Goal: Communication & Community: Participate in discussion

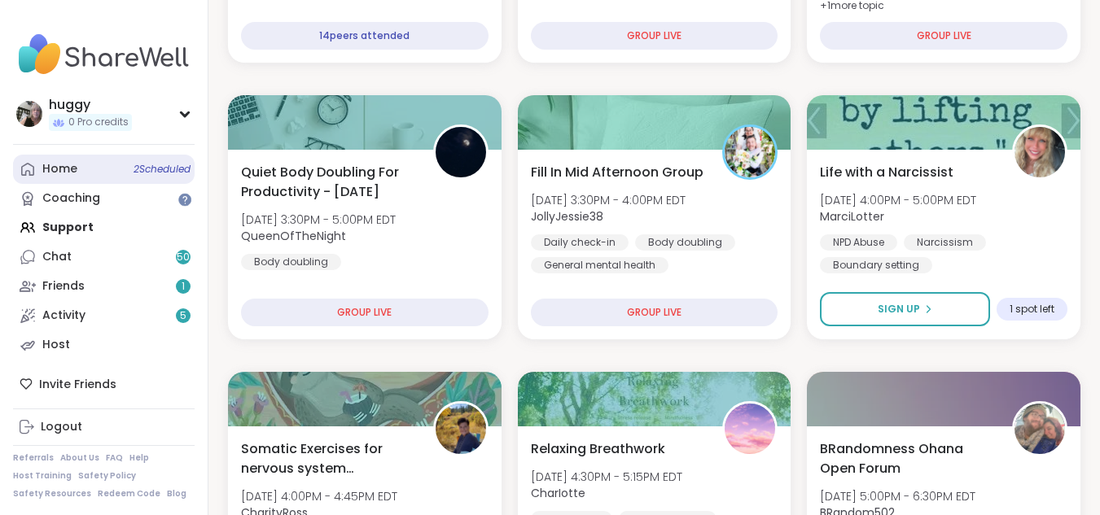
click at [161, 173] on span "2 Scheduled" at bounding box center [161, 169] width 57 height 13
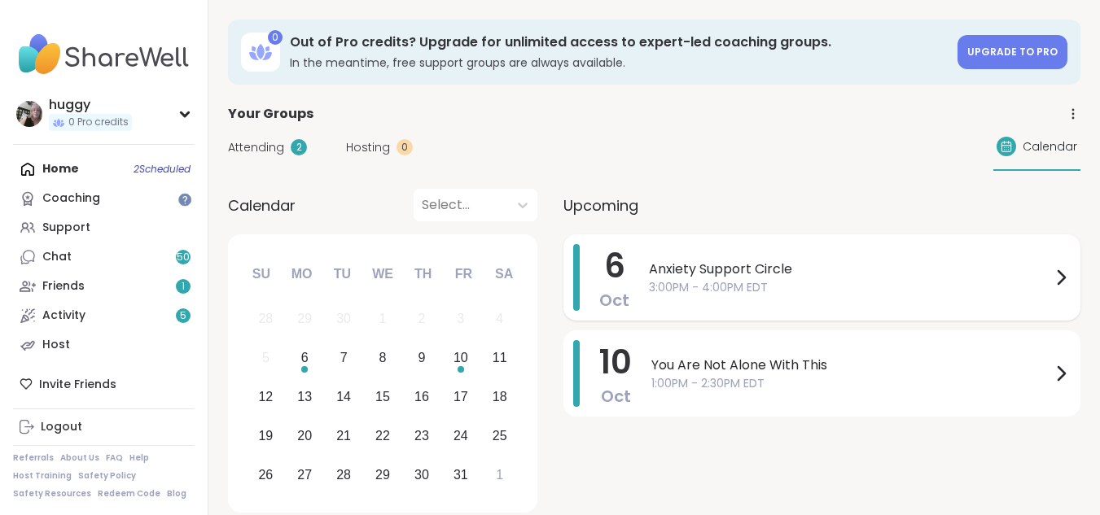
click at [628, 293] on div "[DATE] Anxiety Support Circle 3:00PM - 4:00PM EDT" at bounding box center [821, 277] width 517 height 86
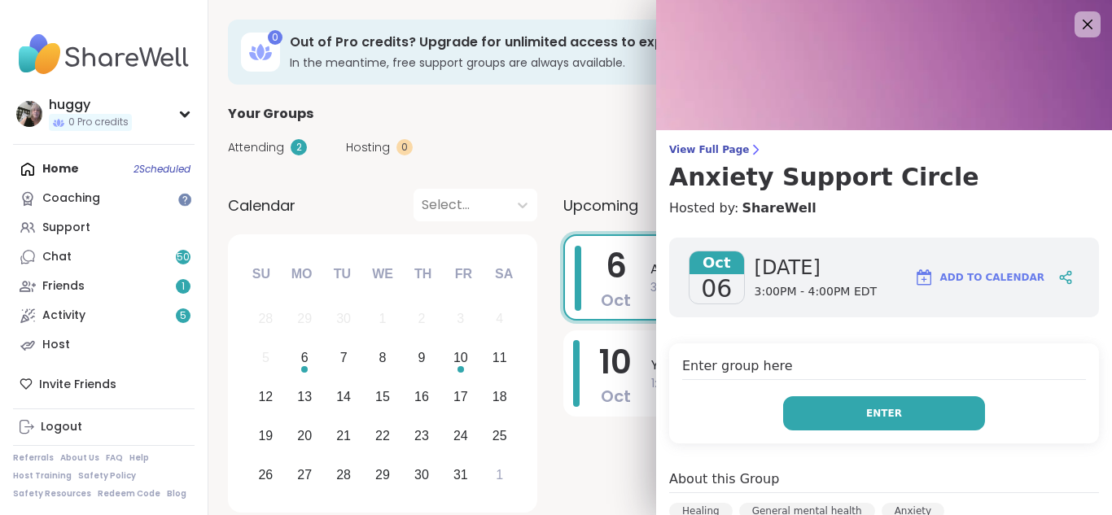
click at [838, 406] on button "Enter" at bounding box center [884, 413] width 202 height 34
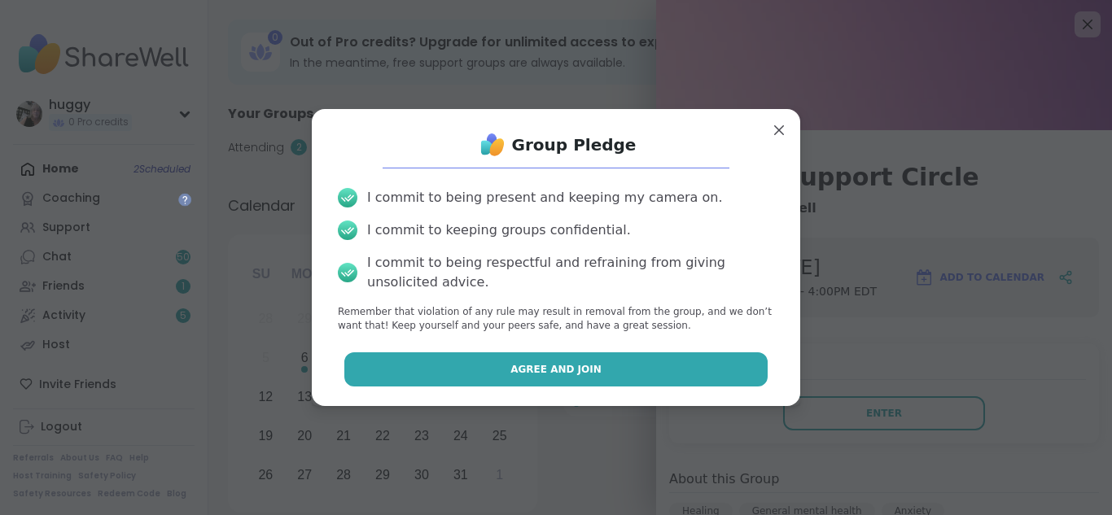
click at [649, 362] on button "Agree and Join" at bounding box center [556, 369] width 424 height 34
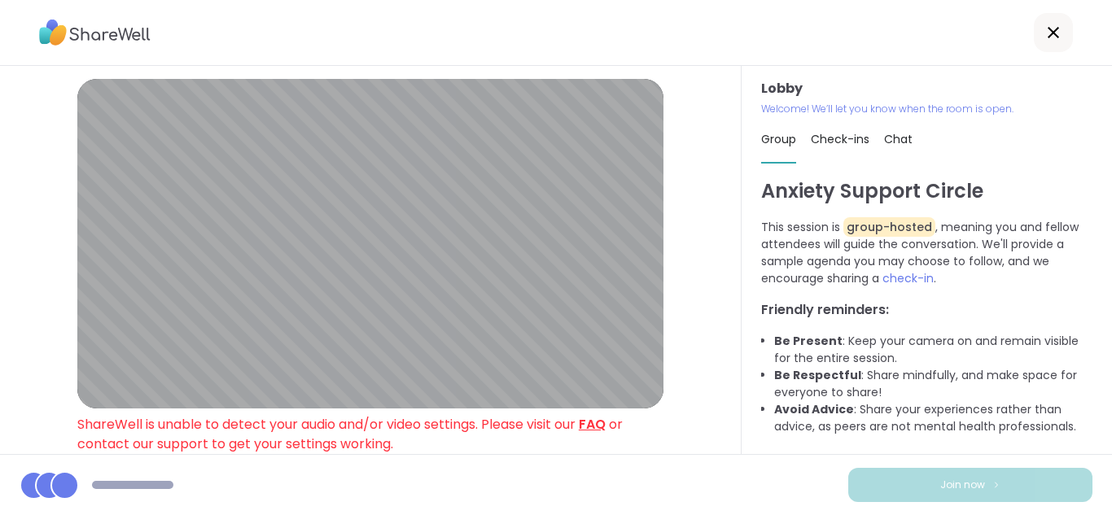
click at [597, 421] on link "FAQ" at bounding box center [592, 424] width 27 height 19
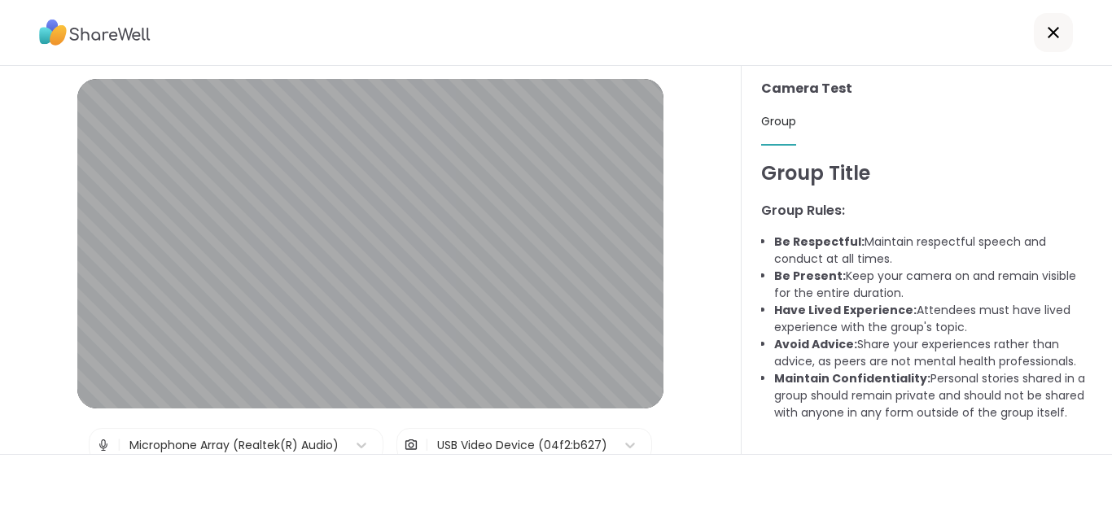
click at [1048, 32] on icon at bounding box center [1054, 33] width 20 height 20
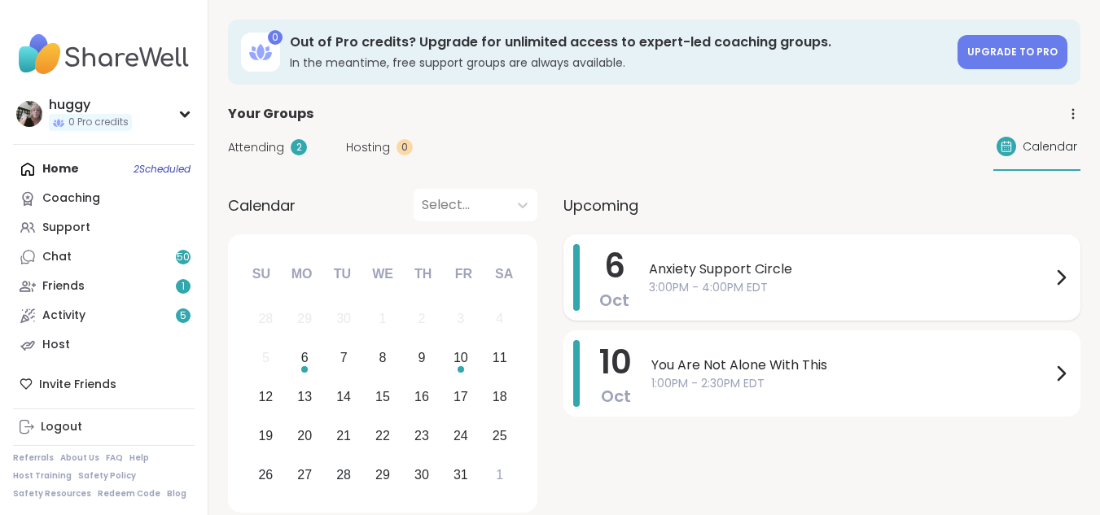
click at [777, 267] on span "Anxiety Support Circle" at bounding box center [850, 270] width 402 height 20
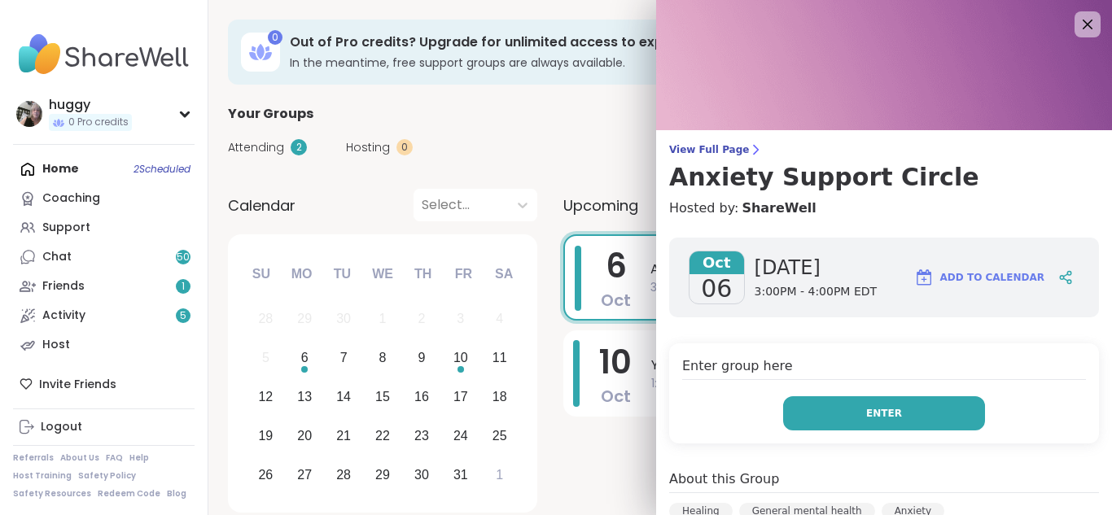
click at [868, 405] on button "Enter" at bounding box center [884, 413] width 202 height 34
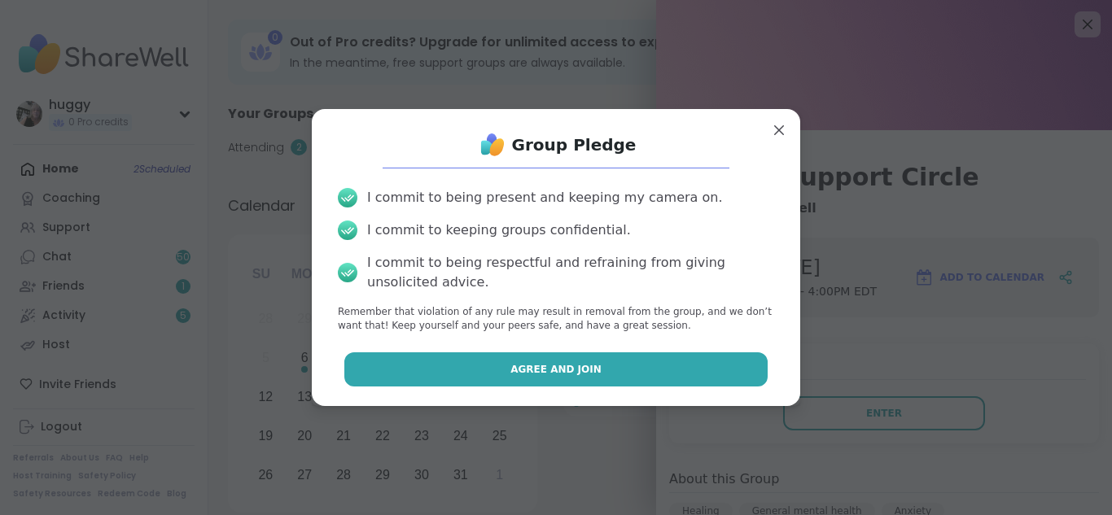
click at [708, 357] on button "Agree and Join" at bounding box center [556, 369] width 424 height 34
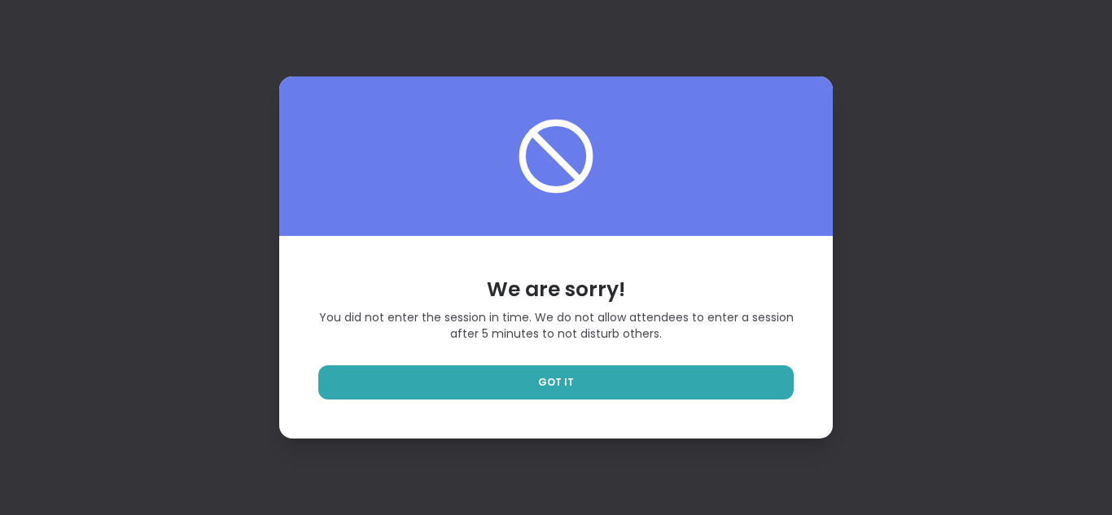
click at [1010, 444] on div "We are sorry! You did not enter the session in time. We do not allow attendees …" at bounding box center [556, 257] width 1112 height 515
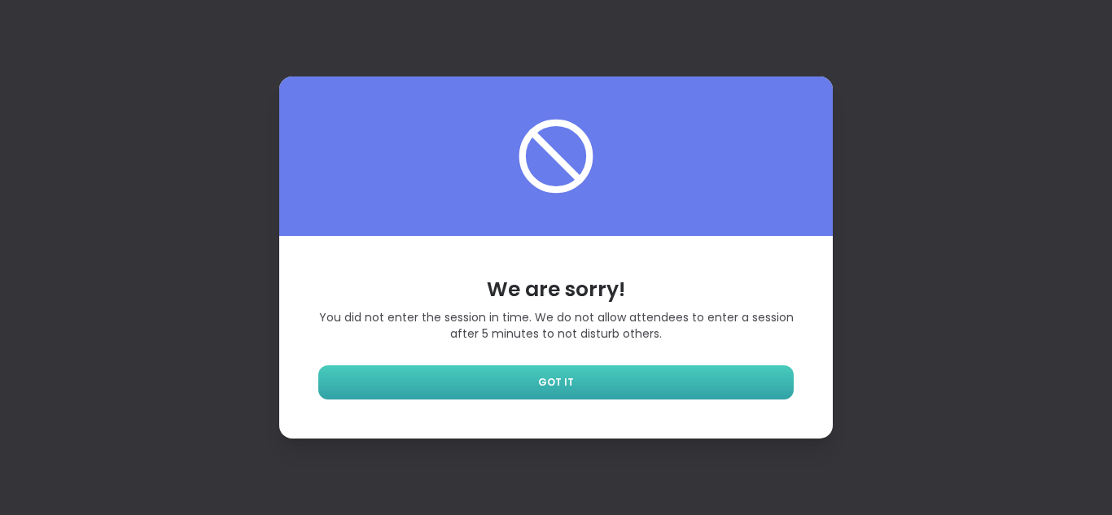
click at [659, 399] on link "GOT IT" at bounding box center [555, 382] width 475 height 34
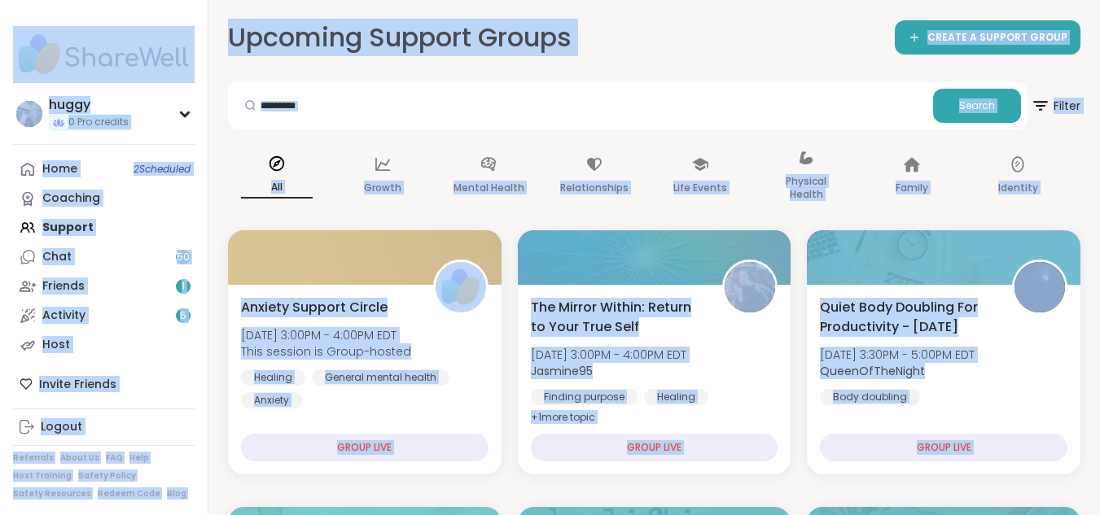
click at [704, 28] on div "Upcoming Support Groups CREATE A SUPPORT GROUP" at bounding box center [654, 38] width 852 height 37
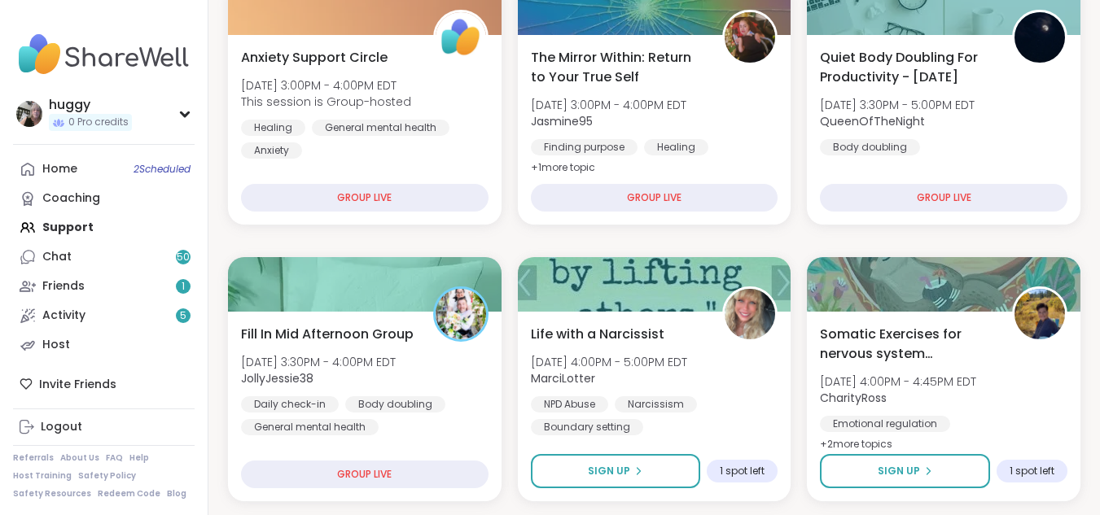
scroll to position [304, 0]
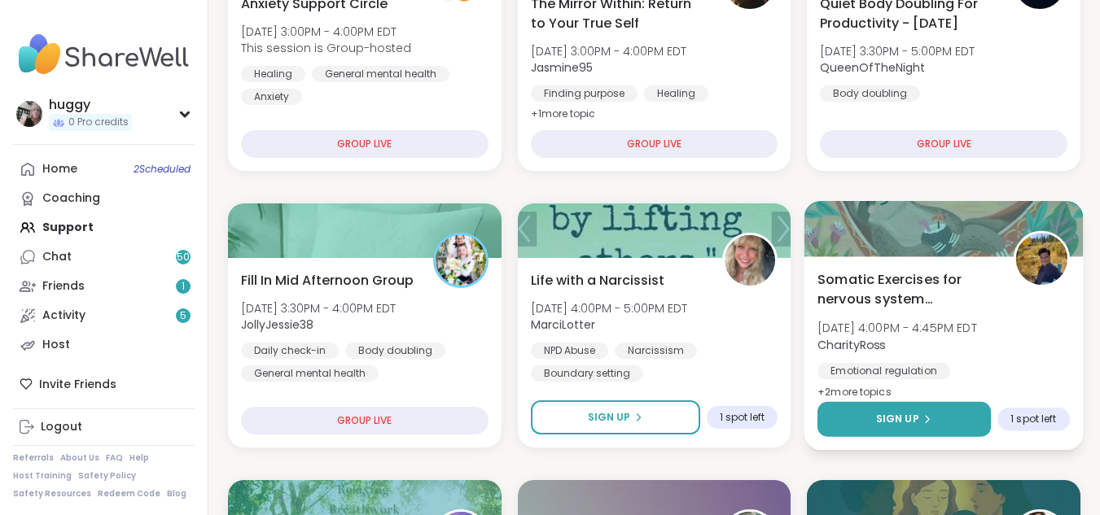
click at [929, 431] on button "Sign Up" at bounding box center [903, 419] width 173 height 35
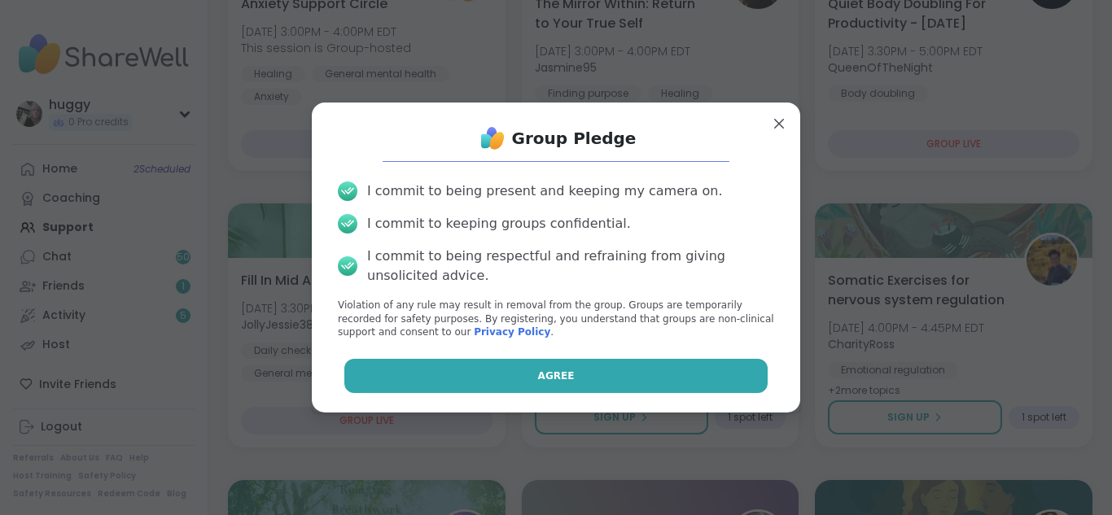
click at [730, 382] on button "Agree" at bounding box center [556, 376] width 424 height 34
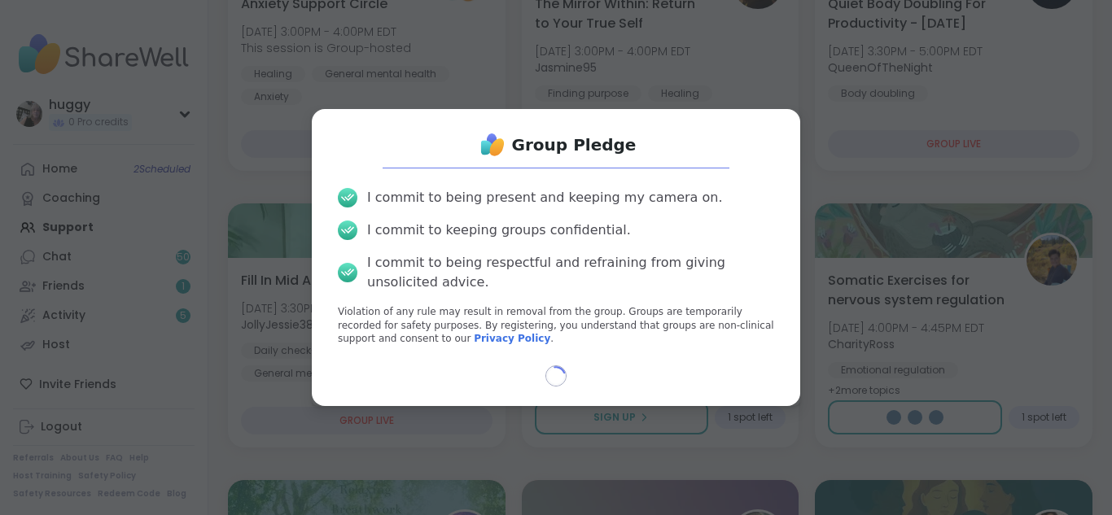
select select "**"
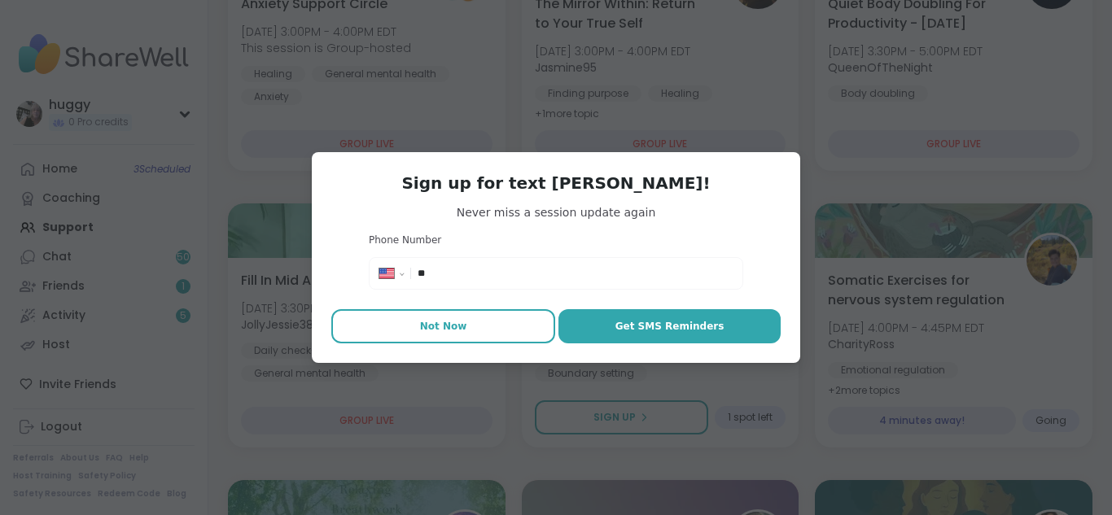
click at [510, 319] on button "Not Now" at bounding box center [443, 326] width 224 height 34
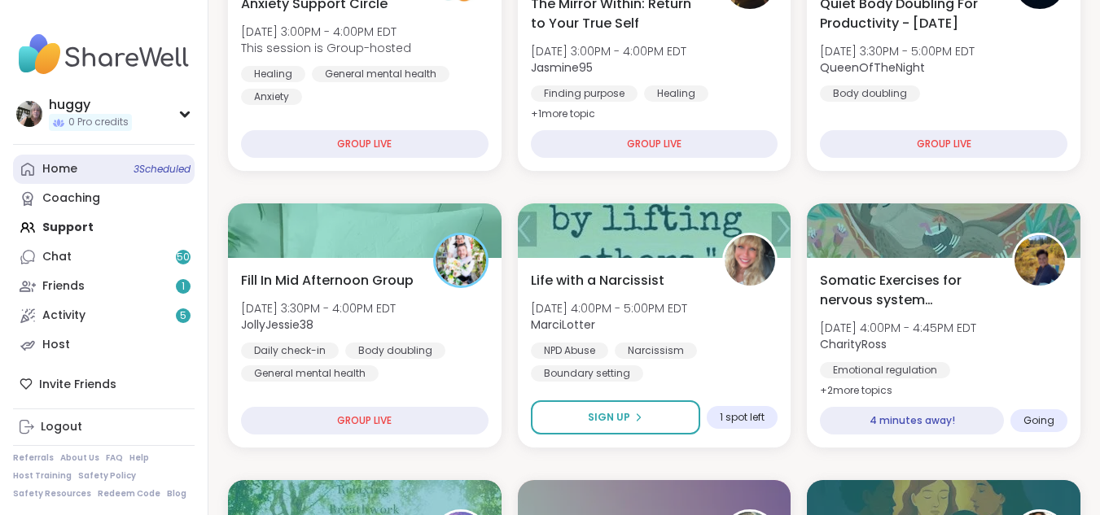
click at [191, 163] on link "Home 3 Scheduled" at bounding box center [104, 169] width 182 height 29
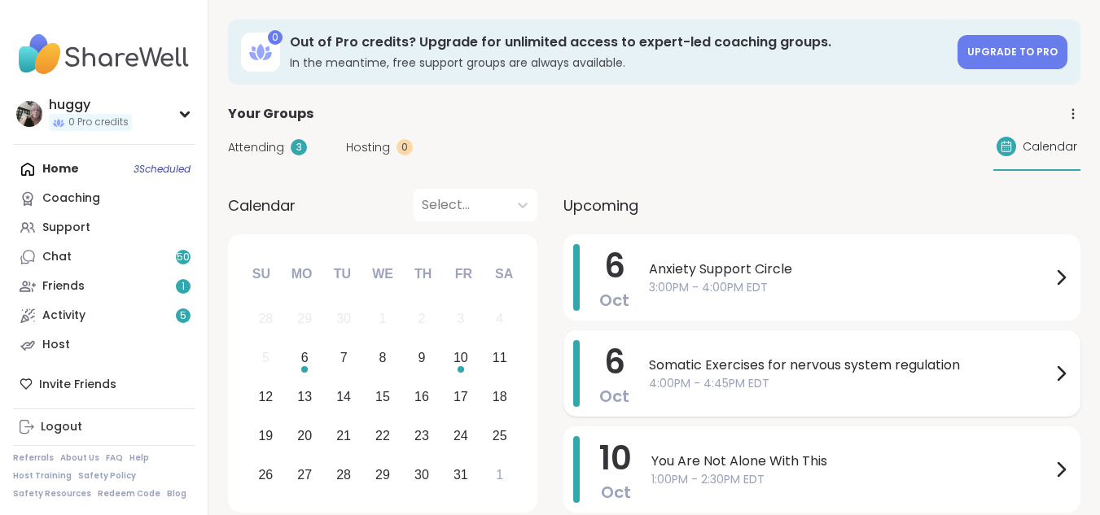
click at [708, 351] on div "Somatic Exercises for nervous system regulation 4:00PM - 4:45PM EDT" at bounding box center [860, 373] width 422 height 67
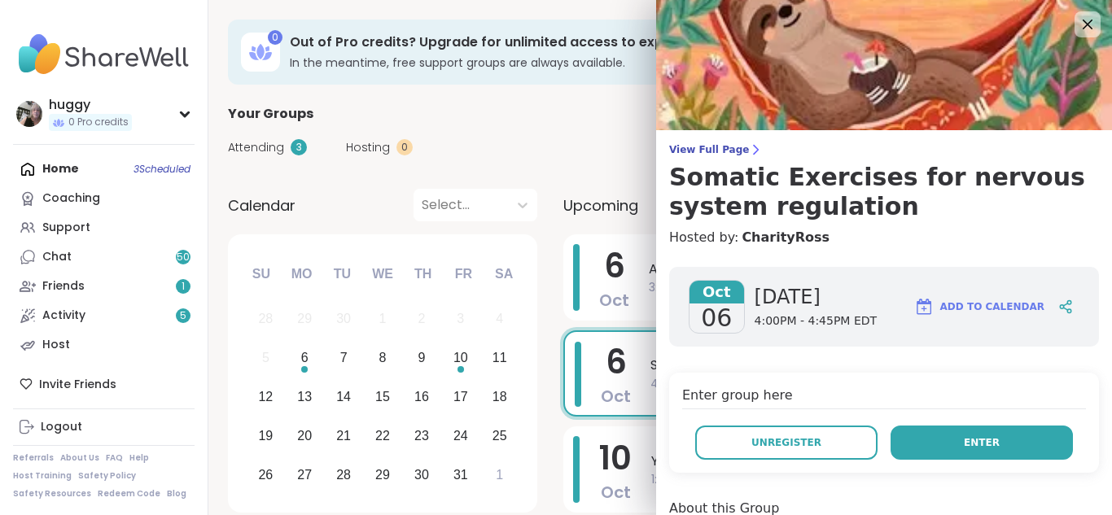
click at [923, 427] on button "Enter" at bounding box center [982, 443] width 182 height 34
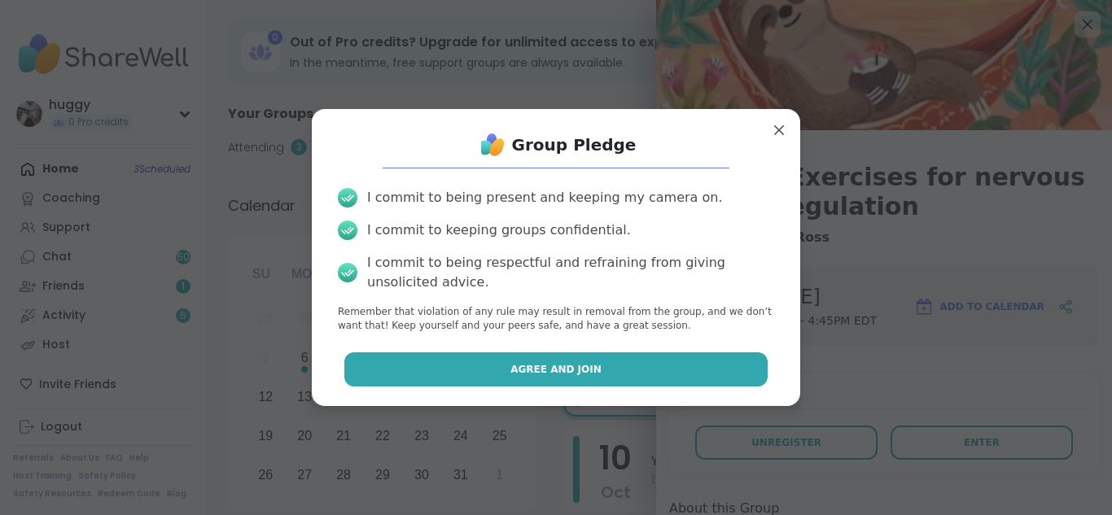
click at [695, 366] on button "Agree and Join" at bounding box center [556, 369] width 424 height 34
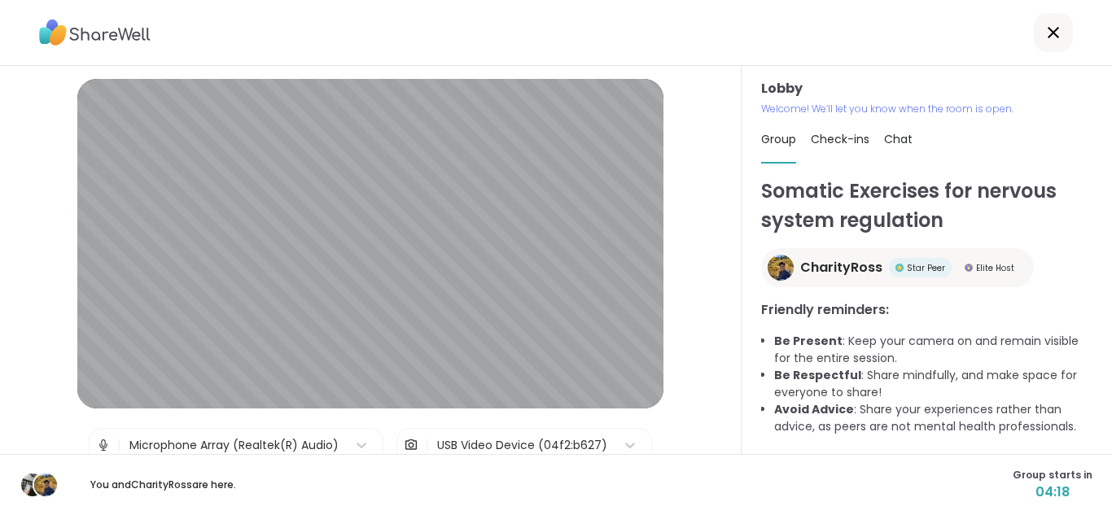
click at [751, 402] on div "Lobby Welcome! We’ll let you know when the room is open. Group Check-ins Chat S…" at bounding box center [927, 260] width 370 height 388
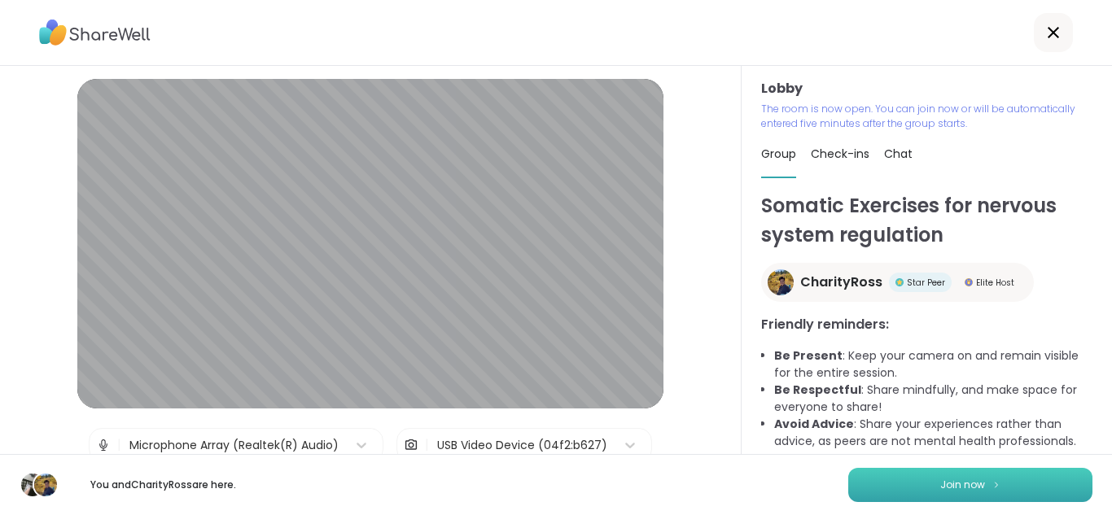
click at [944, 481] on span "Join now" at bounding box center [962, 485] width 45 height 15
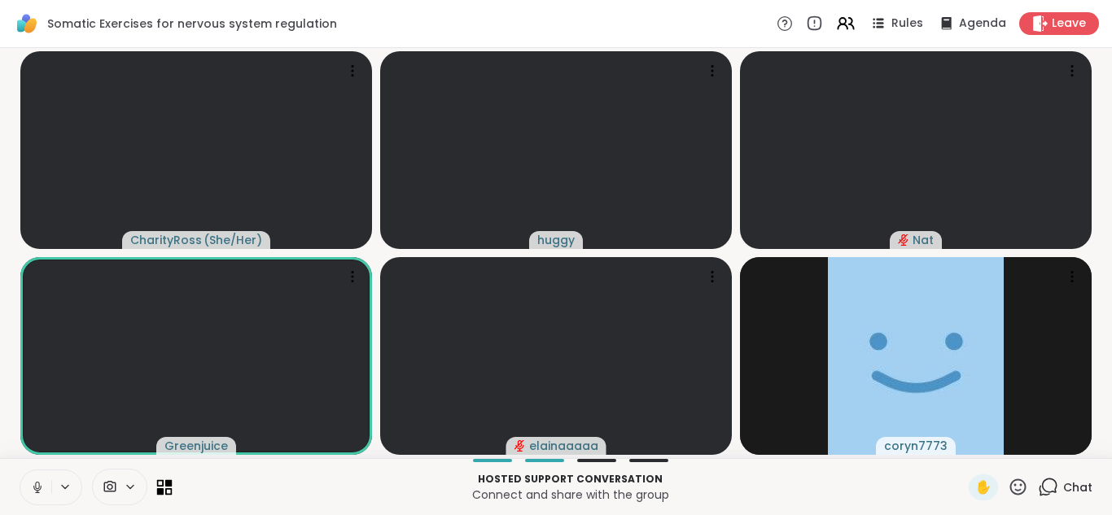
click at [164, 489] on icon at bounding box center [160, 491] width 7 height 7
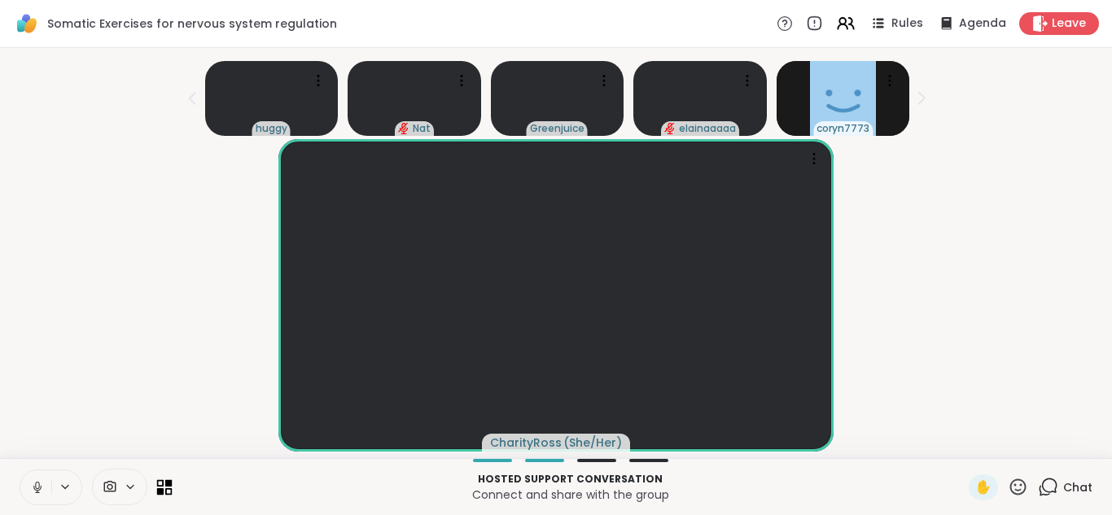
click at [168, 489] on icon at bounding box center [168, 491] width 7 height 7
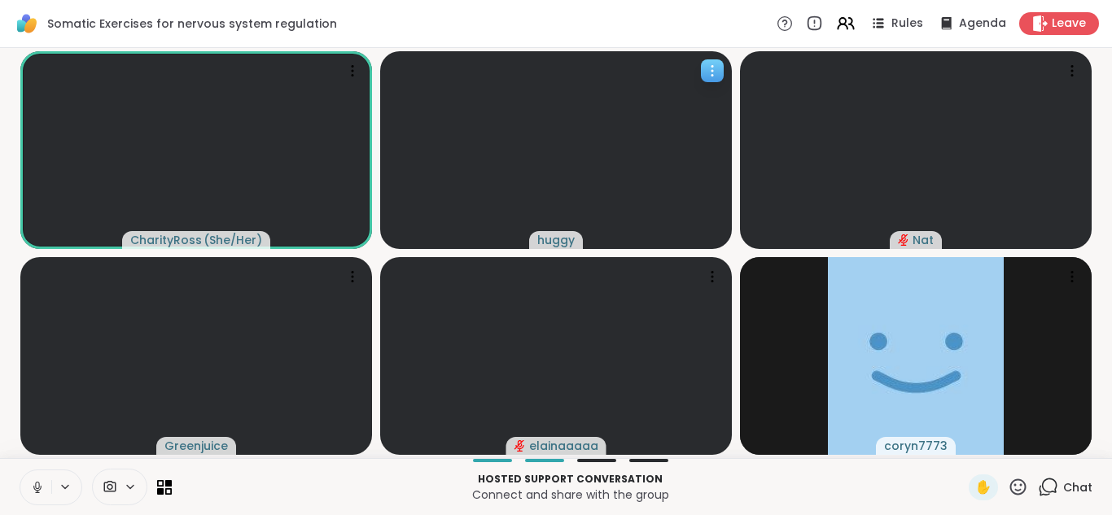
click at [716, 80] on div at bounding box center [712, 70] width 23 height 23
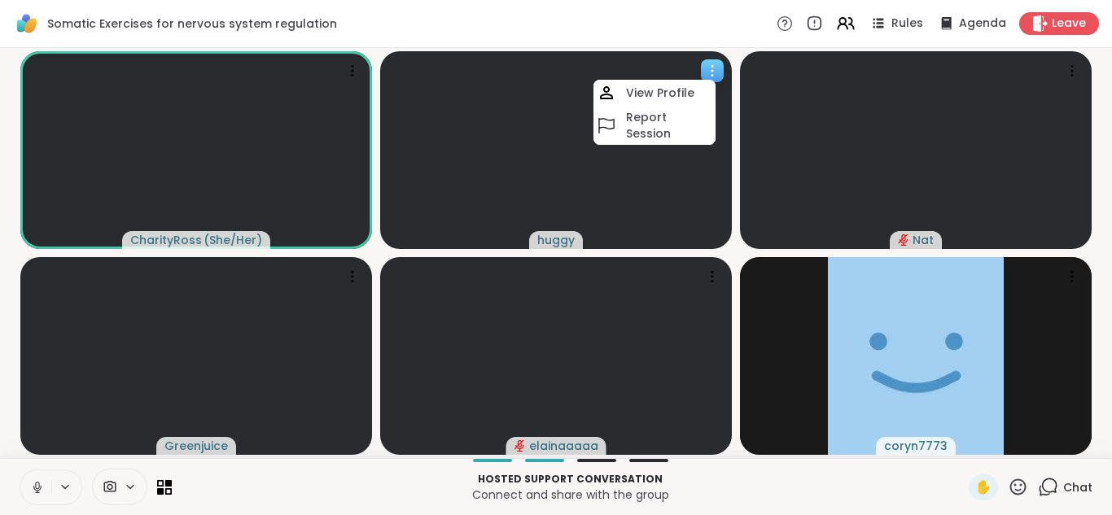
click at [716, 80] on div at bounding box center [712, 70] width 23 height 23
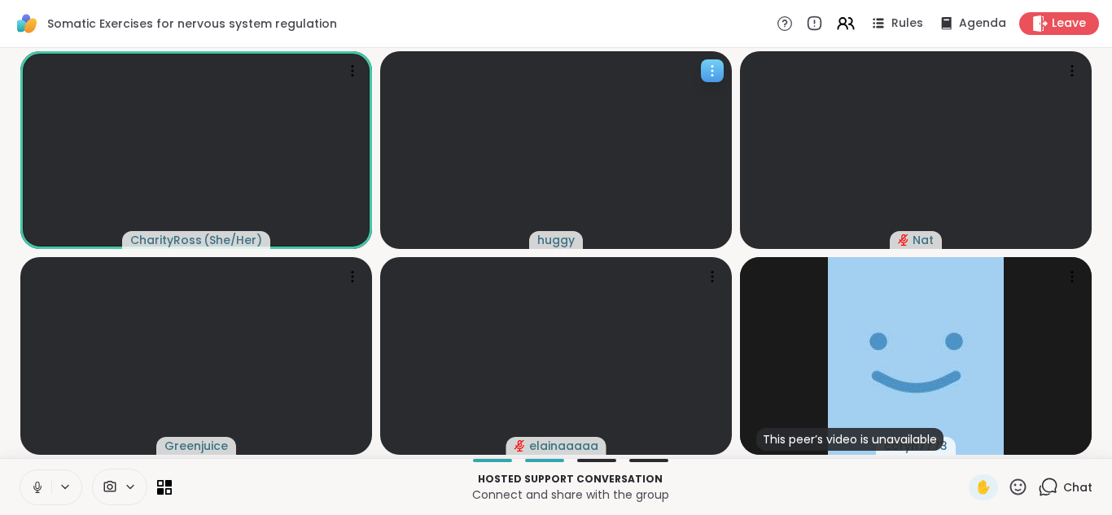
click at [711, 68] on icon at bounding box center [712, 71] width 16 height 16
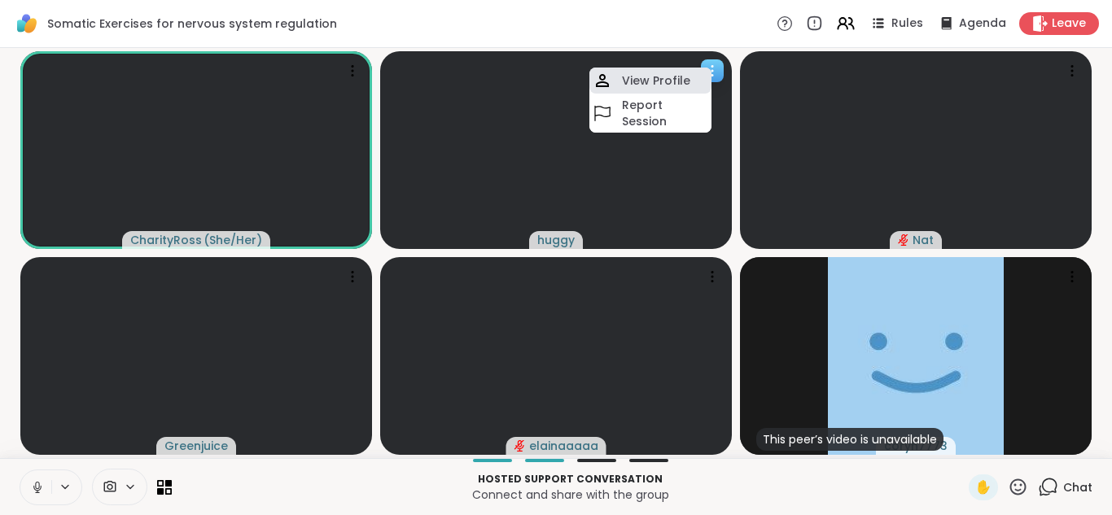
click at [702, 77] on div "View Profile" at bounding box center [650, 81] width 122 height 26
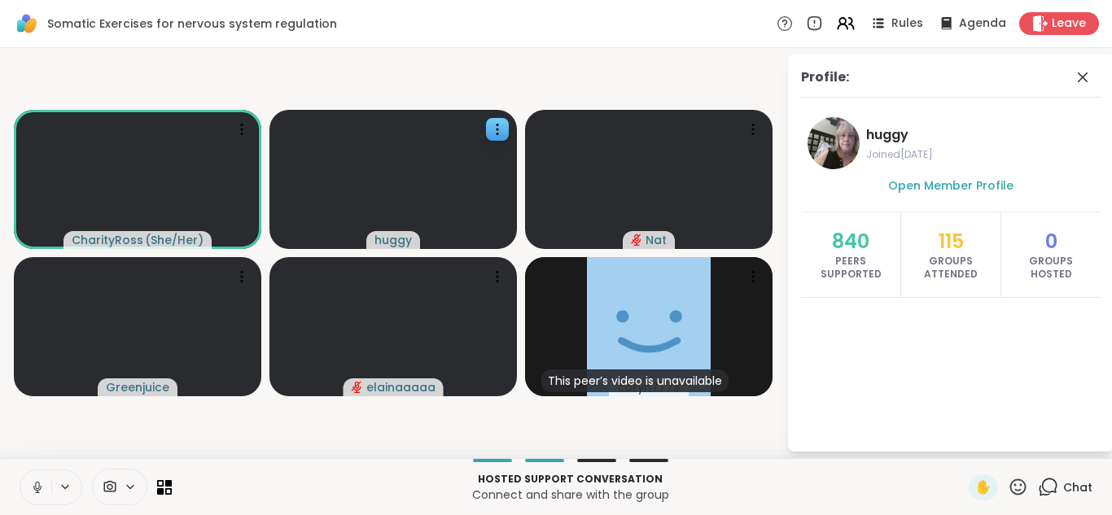
click at [1079, 65] on div "Profile: huggy Joined May 2025 Open Member Profile 840 Peers Supported 115 Grou…" at bounding box center [951, 253] width 326 height 397
click at [1082, 77] on icon at bounding box center [1083, 77] width 10 height 10
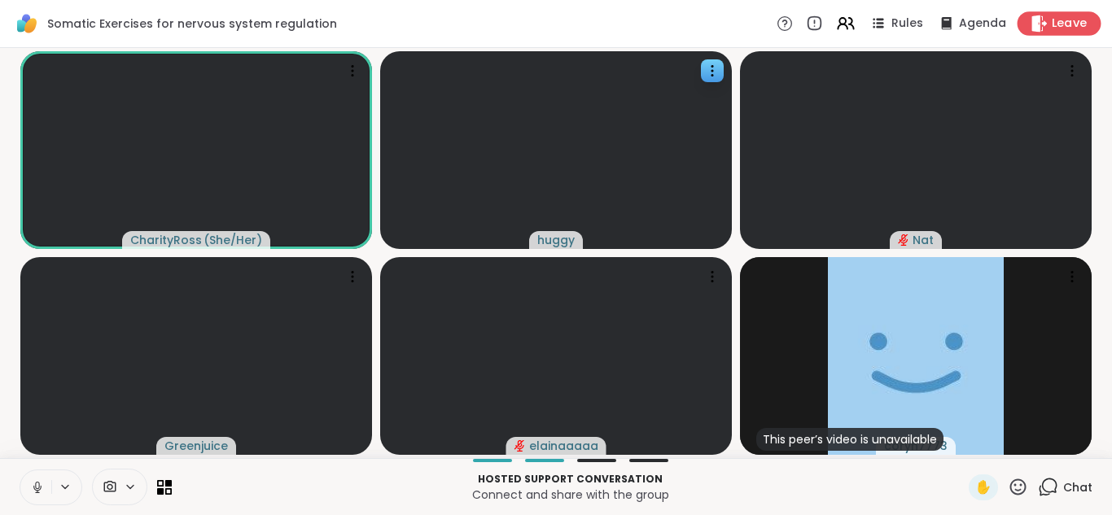
click at [1077, 17] on div "Leave" at bounding box center [1060, 23] width 84 height 24
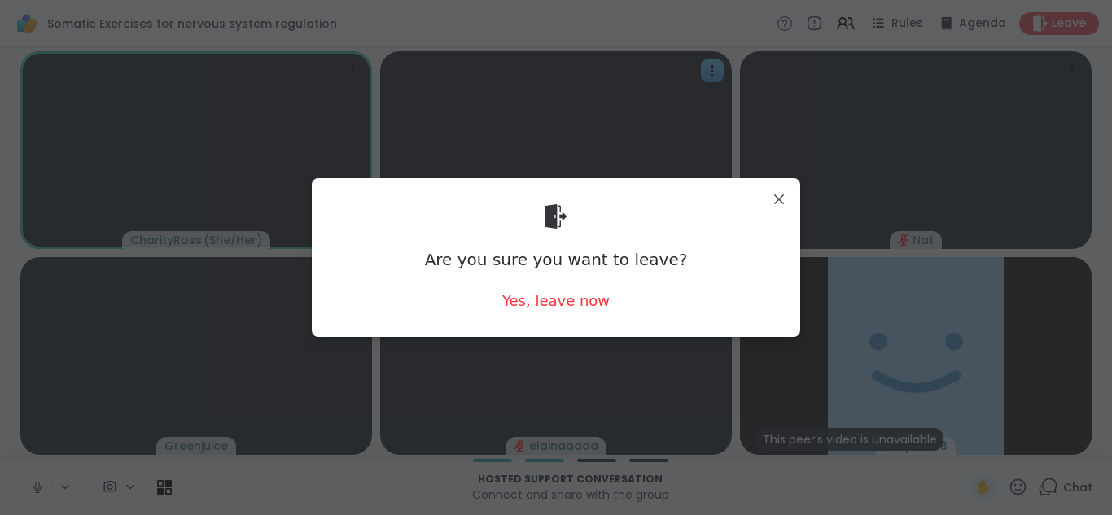
click at [633, 307] on div "Are you sure you want to leave? Yes, leave now" at bounding box center [556, 257] width 462 height 133
click at [593, 301] on div "Yes, leave now" at bounding box center [555, 301] width 107 height 20
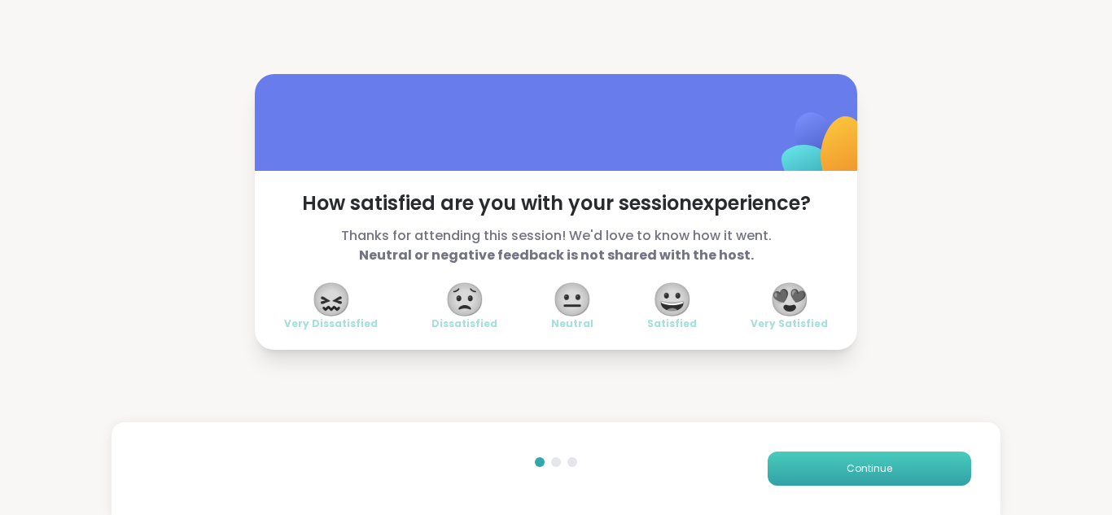
click at [801, 455] on button "Continue" at bounding box center [870, 469] width 204 height 34
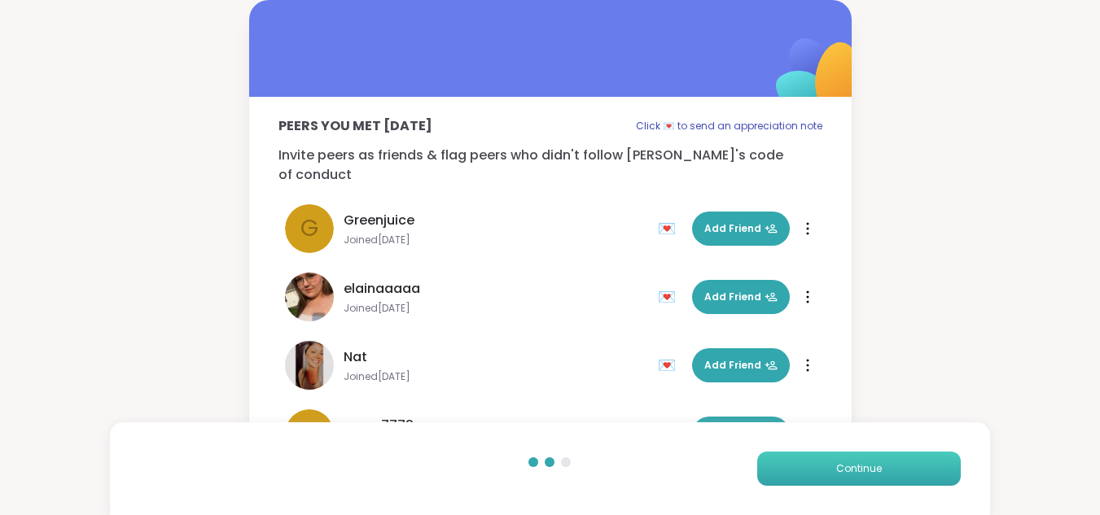
click at [801, 455] on button "Continue" at bounding box center [859, 469] width 204 height 34
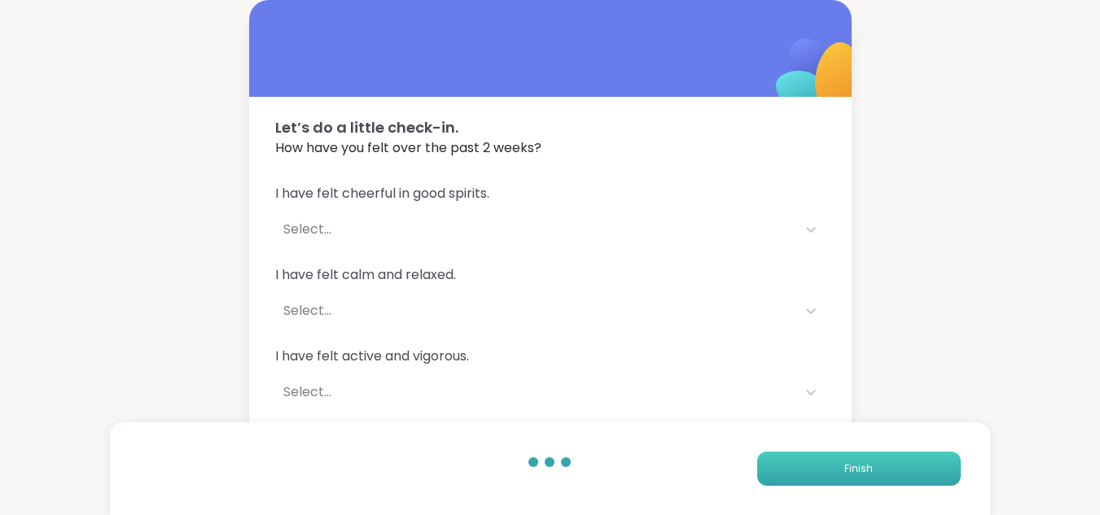
click at [801, 455] on button "Finish" at bounding box center [859, 469] width 204 height 34
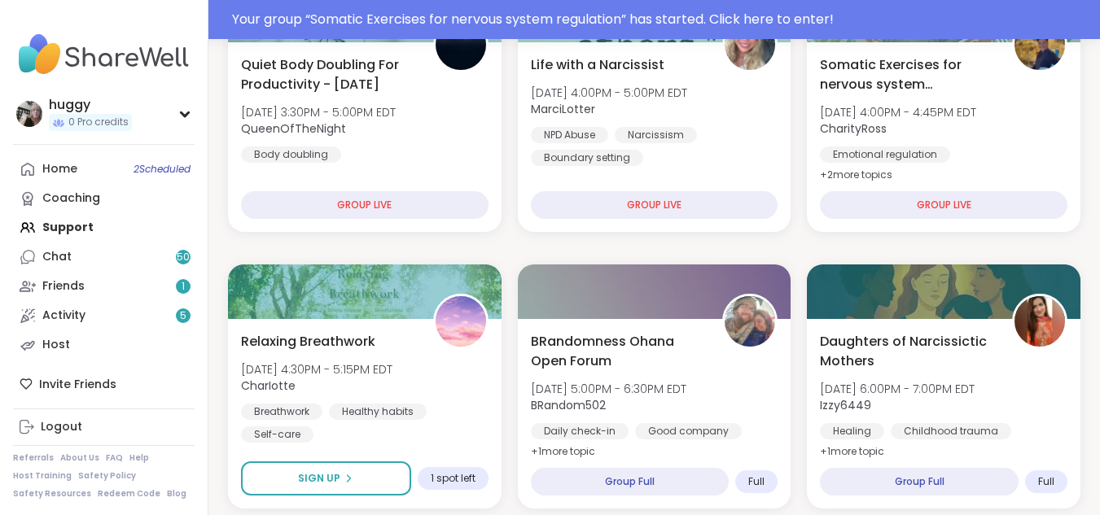
scroll to position [314, 0]
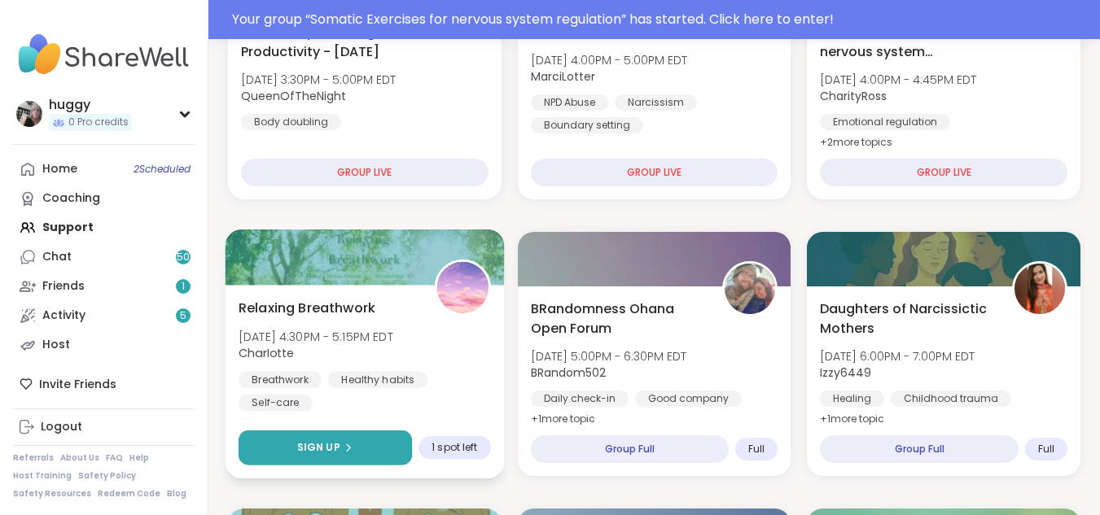
click at [365, 459] on button "Sign Up" at bounding box center [325, 448] width 173 height 35
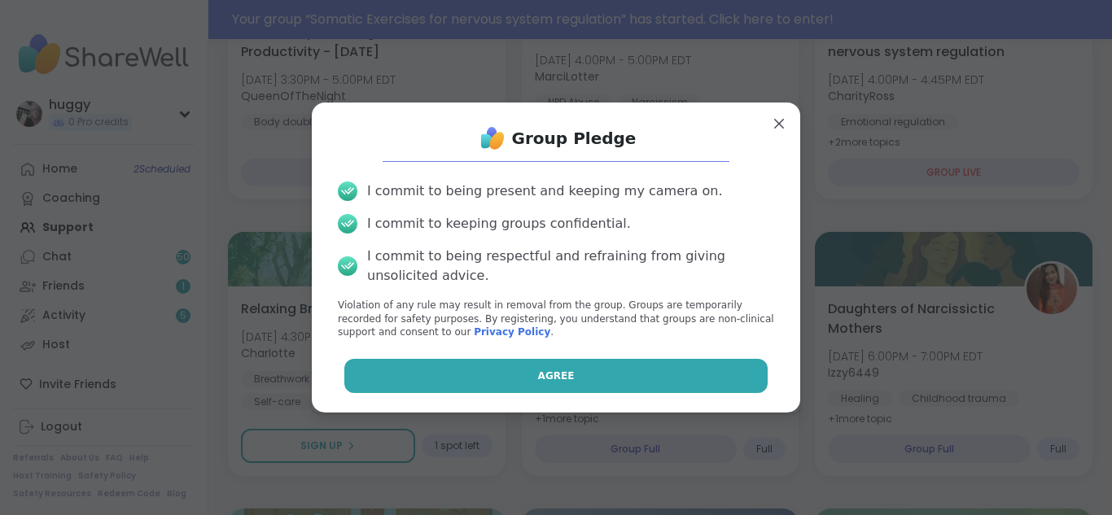
click at [477, 364] on button "Agree" at bounding box center [556, 376] width 424 height 34
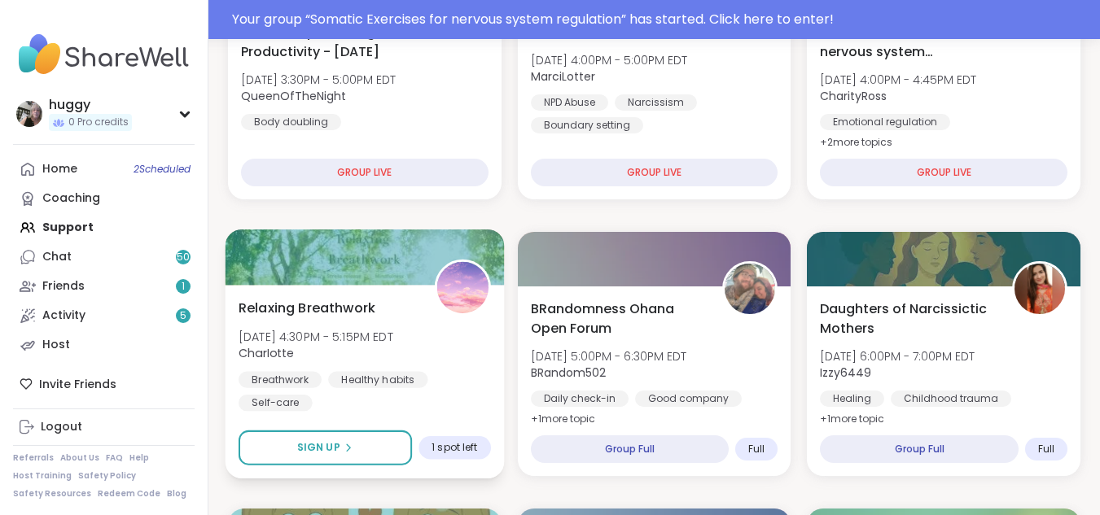
click at [385, 402] on div "Breathwork Healthy habits Self-care" at bounding box center [365, 391] width 252 height 40
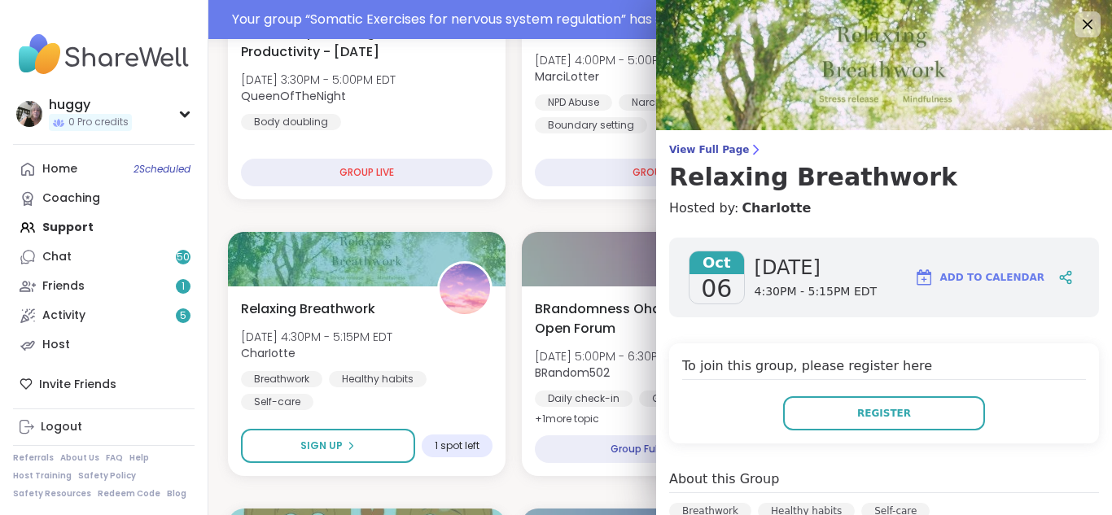
click at [1057, 41] on img at bounding box center [884, 65] width 456 height 130
click at [1077, 19] on icon at bounding box center [1087, 24] width 20 height 20
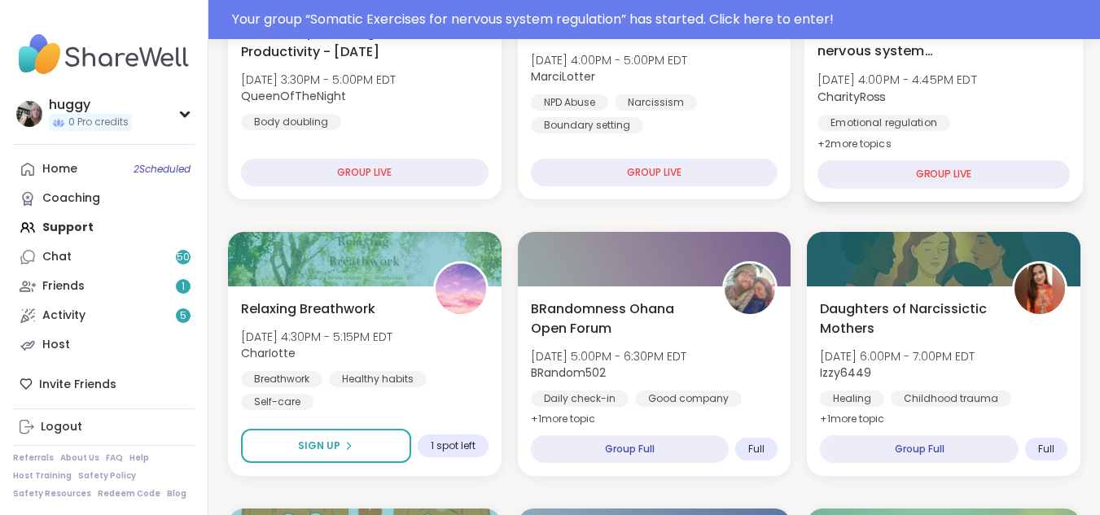
click at [960, 185] on div "GROUP LIVE" at bounding box center [943, 174] width 252 height 28
click at [978, 151] on div "Somatic Exercises for nervous system regulation Mon, Oct 06 | 4:00PM - 4:45PM E…" at bounding box center [943, 105] width 278 height 194
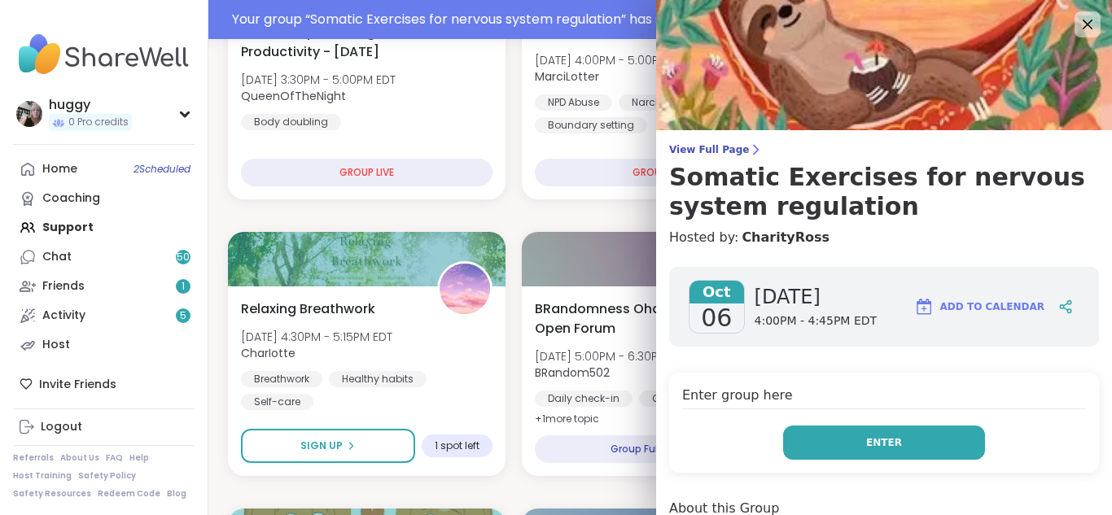
click at [860, 429] on button "Enter" at bounding box center [884, 443] width 202 height 34
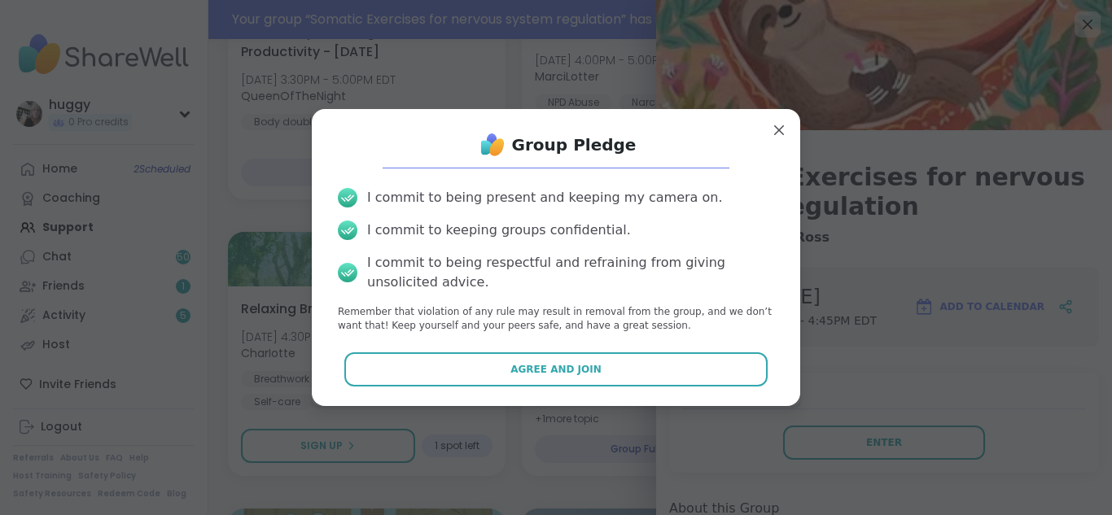
click at [717, 391] on div "Group Pledge I commit to being present and keeping my camera on. I commit to ke…" at bounding box center [556, 257] width 462 height 270
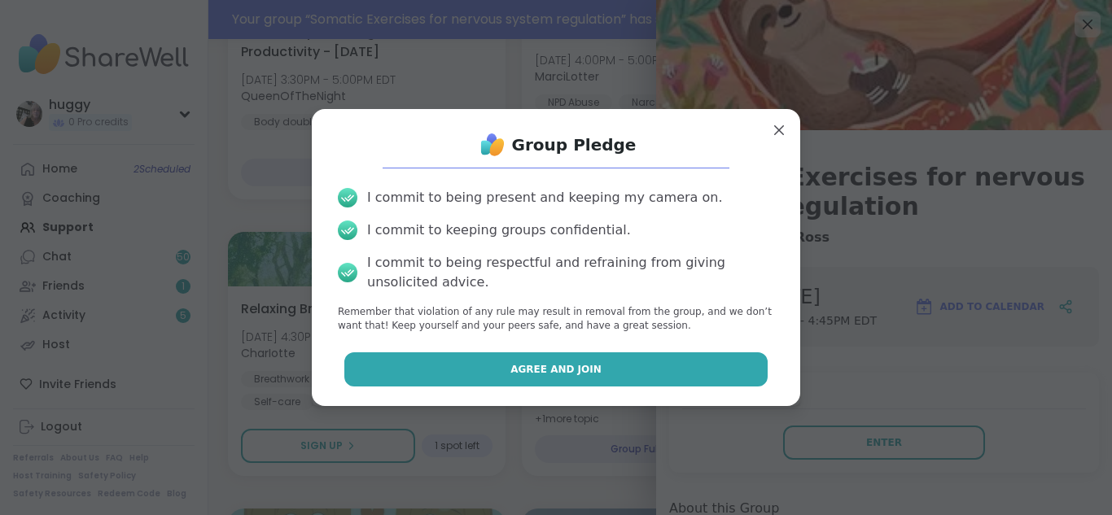
click at [712, 381] on button "Agree and Join" at bounding box center [556, 369] width 424 height 34
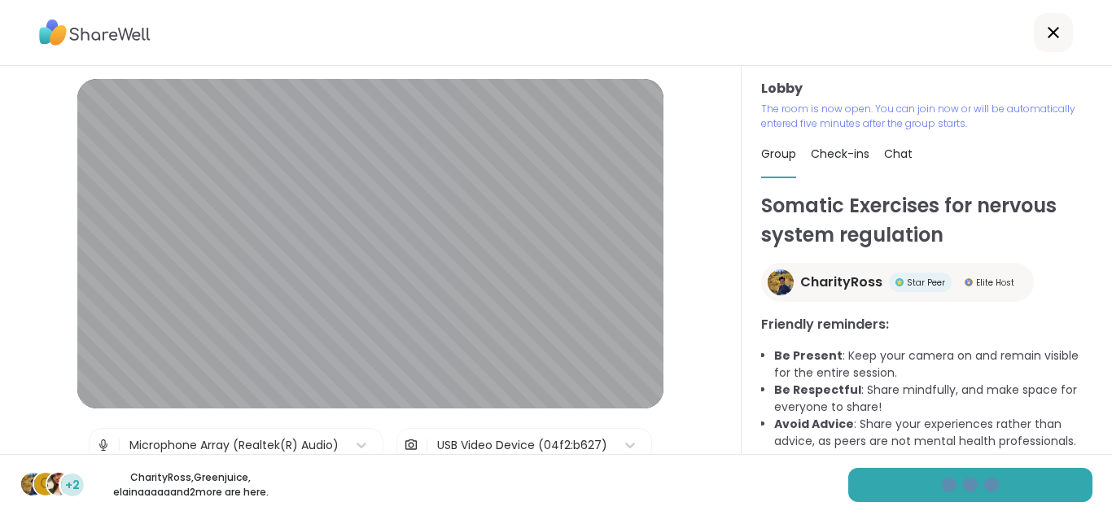
click at [961, 438] on li "Avoid Advice : Share your experiences rather than advice, as peers are not ment…" at bounding box center [933, 433] width 318 height 34
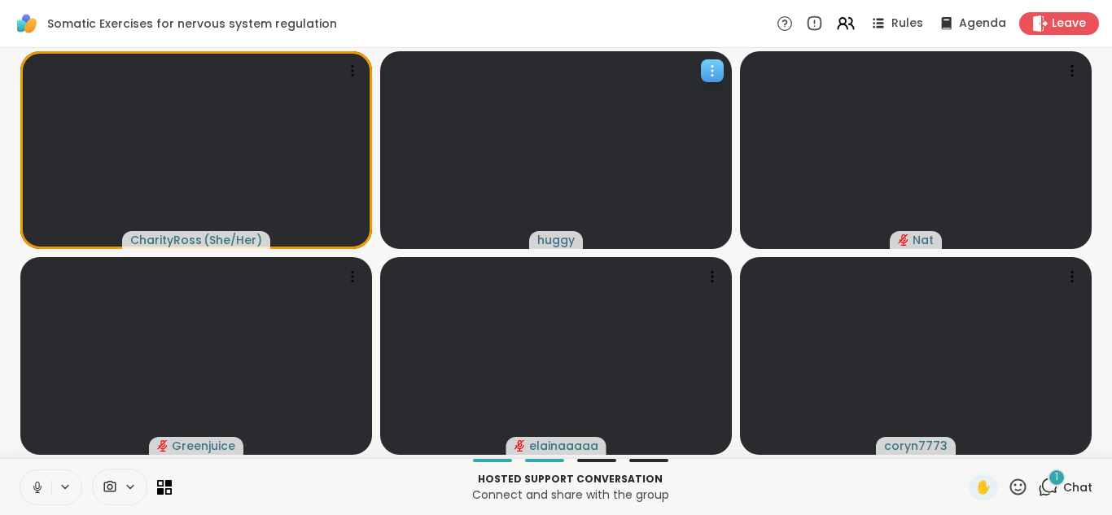
click at [566, 243] on span "huggy" at bounding box center [555, 240] width 37 height 16
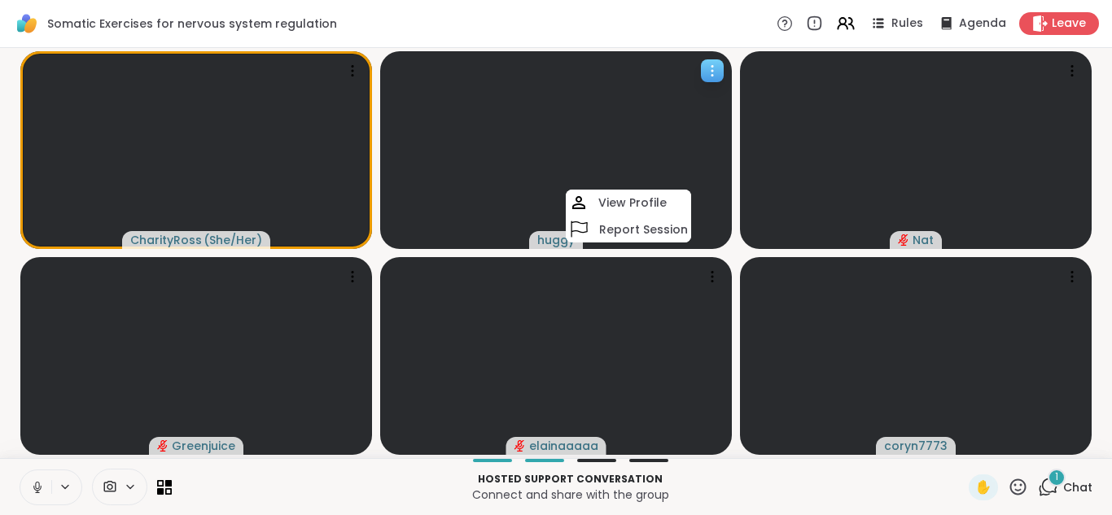
click at [541, 177] on video at bounding box center [556, 150] width 352 height 198
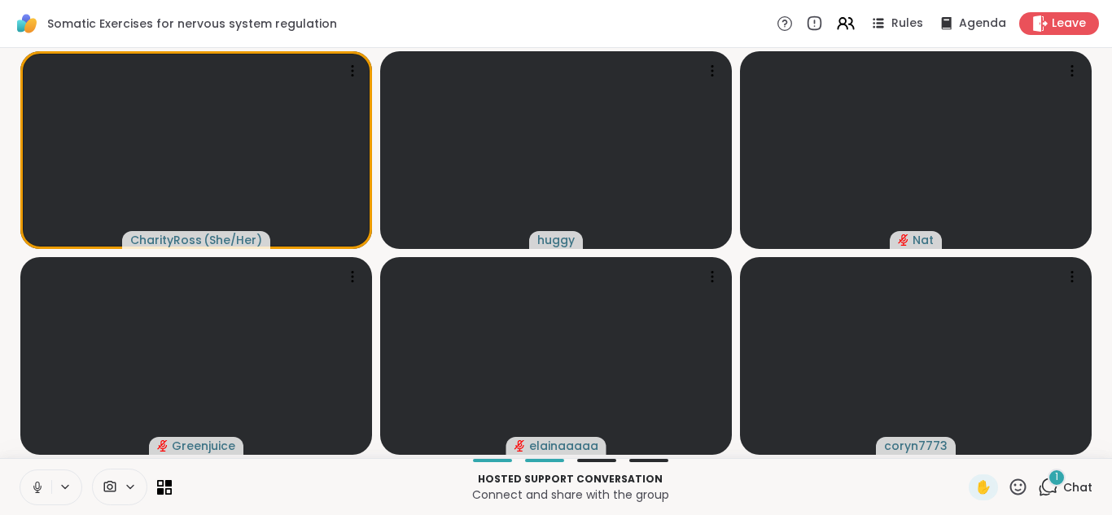
click at [127, 489] on icon at bounding box center [130, 487] width 13 height 14
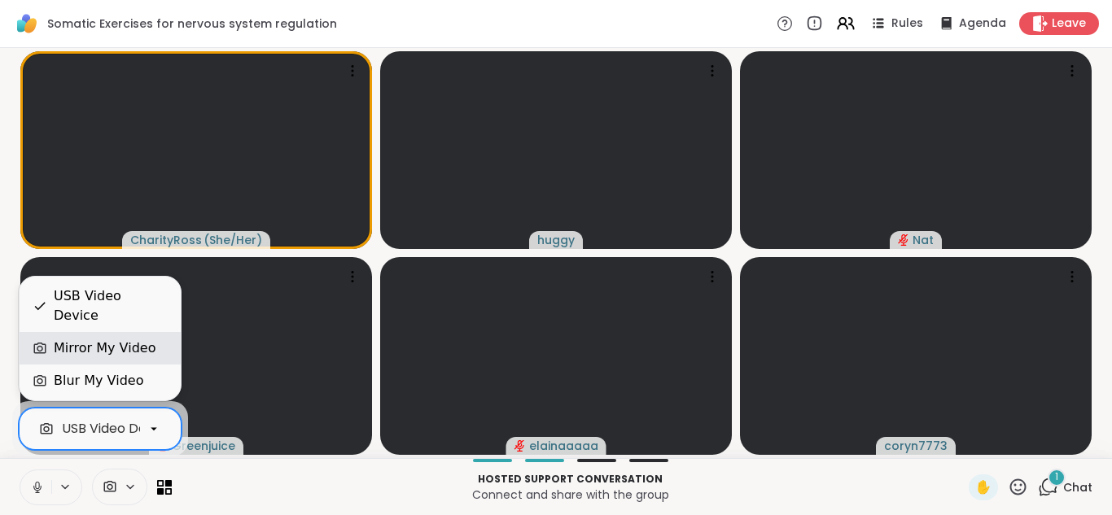
click at [94, 349] on div "Mirror My Video" at bounding box center [105, 349] width 102 height 20
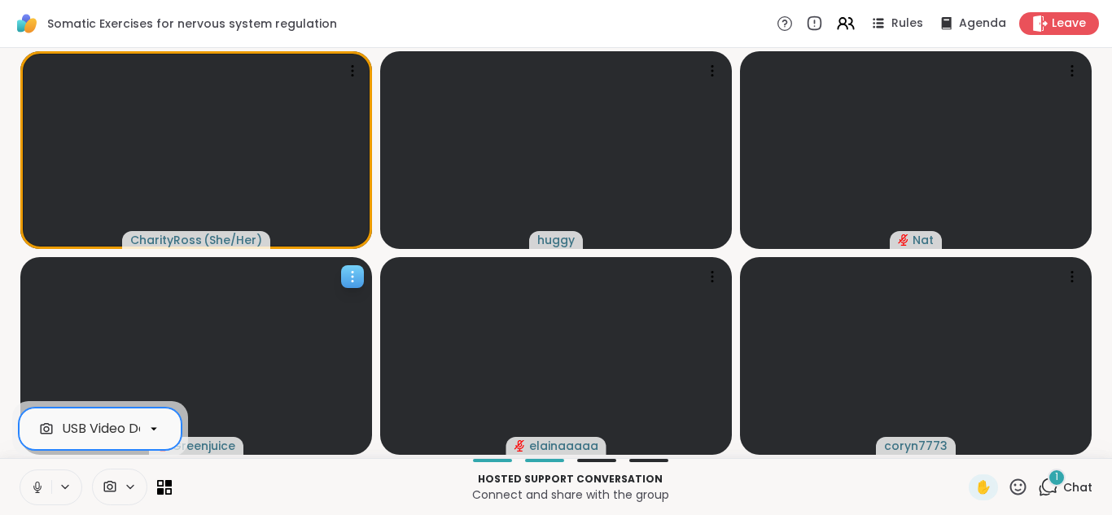
click at [94, 348] on video at bounding box center [196, 356] width 352 height 198
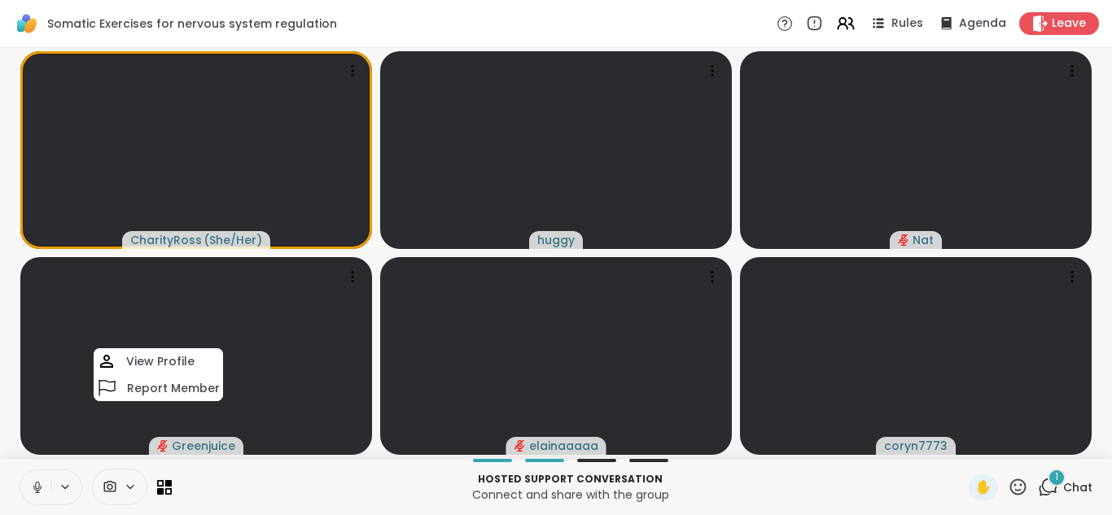
click at [111, 480] on icon at bounding box center [110, 486] width 15 height 15
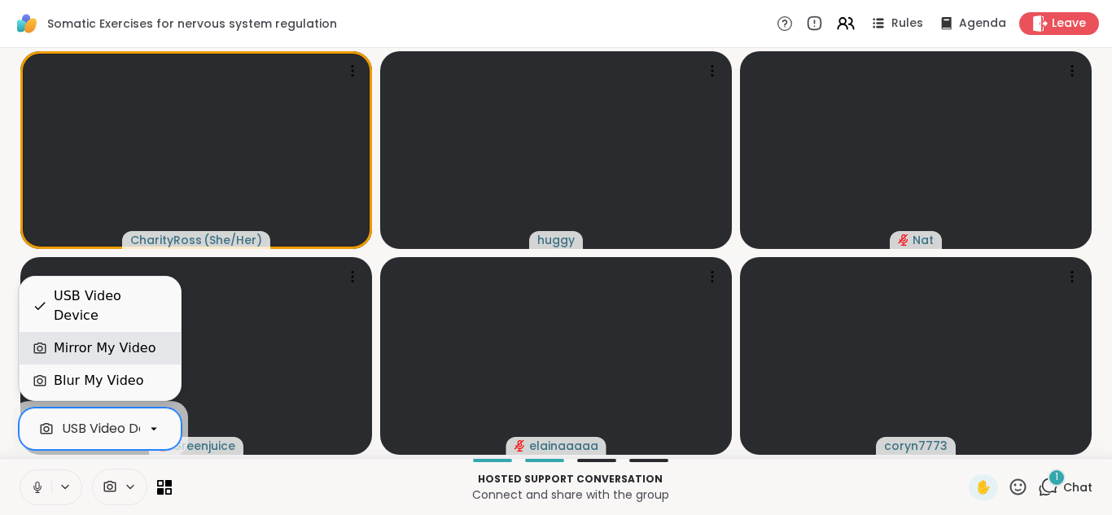
click at [123, 355] on div "Mirror My Video" at bounding box center [105, 349] width 102 height 20
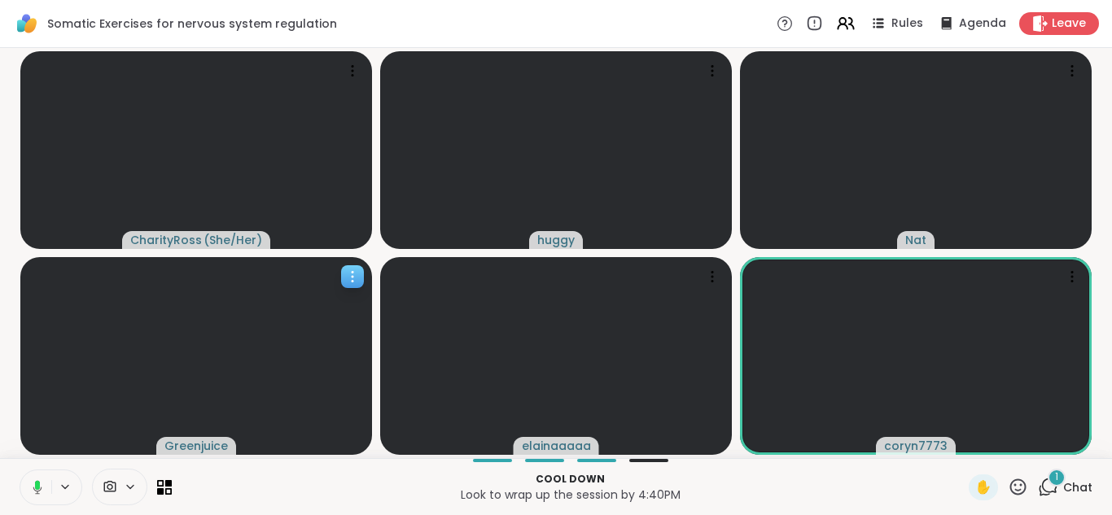
click at [242, 430] on video at bounding box center [196, 356] width 352 height 198
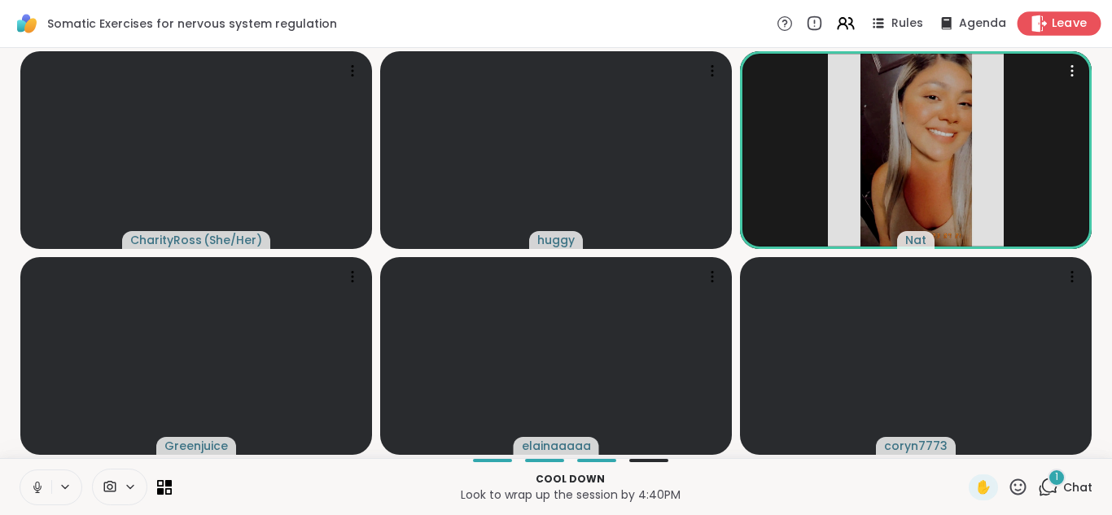
click at [1032, 29] on icon at bounding box center [1039, 23] width 15 height 17
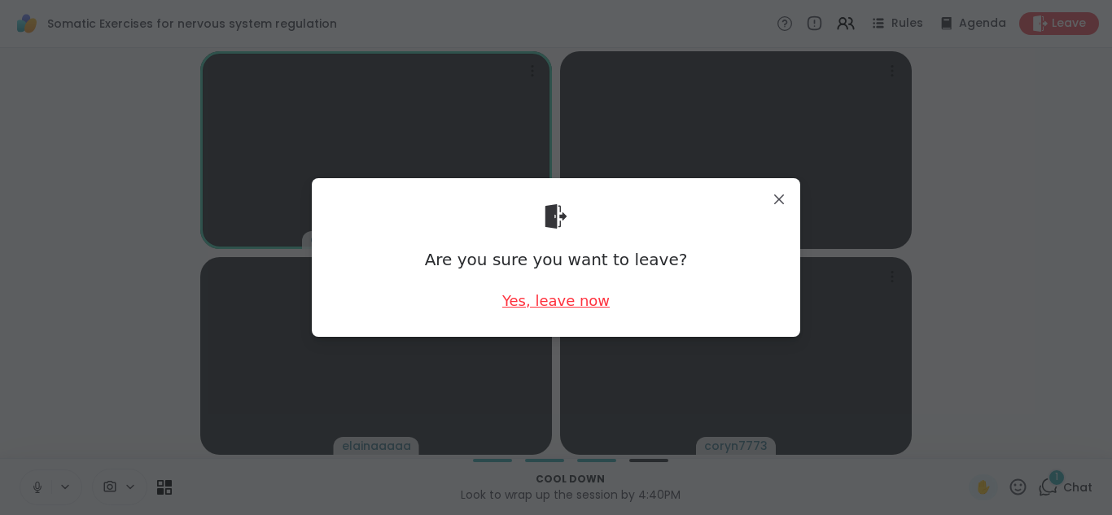
click at [594, 307] on div "Yes, leave now" at bounding box center [555, 301] width 107 height 20
